Goal: Book appointment/travel/reservation

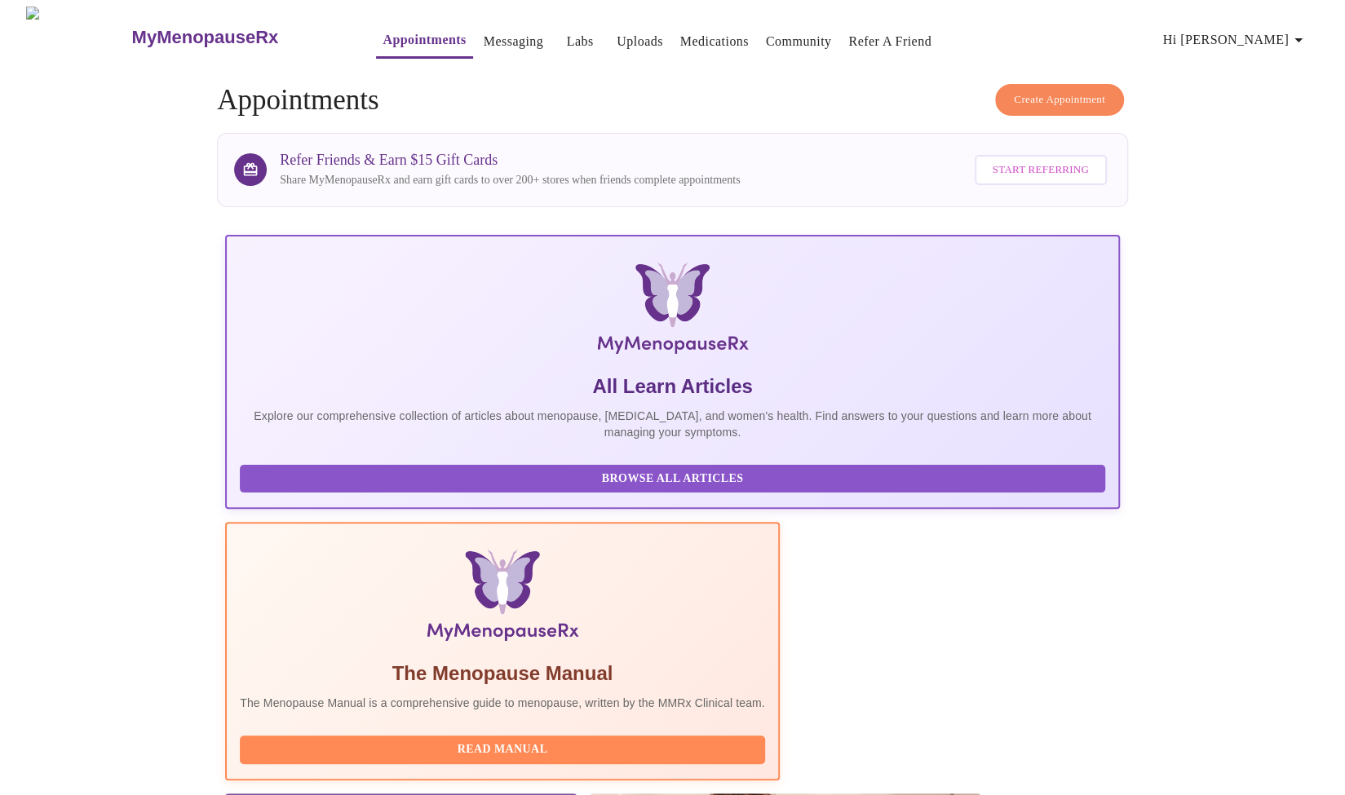
scroll to position [96, 0]
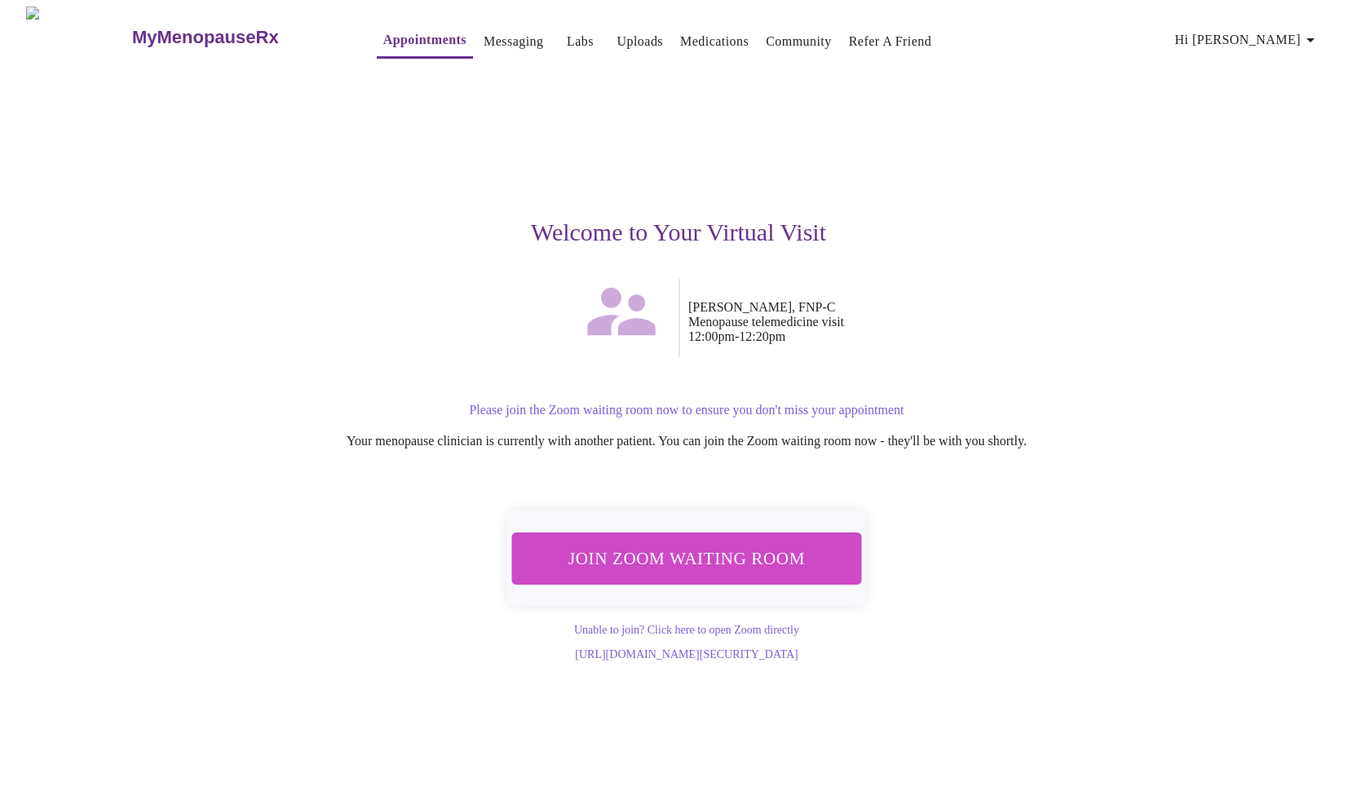
click at [704, 550] on span "Join Zoom Waiting Room" at bounding box center [686, 558] width 307 height 30
